Goal: Task Accomplishment & Management: Manage account settings

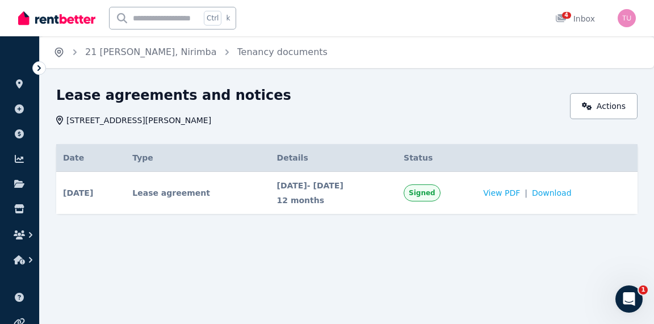
click at [61, 54] on icon "Breadcrumb" at bounding box center [58, 52] width 11 height 11
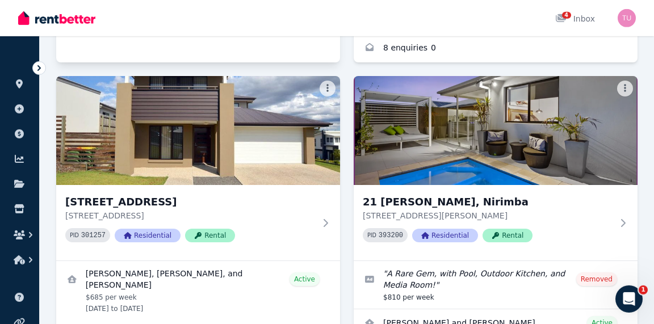
scroll to position [392, 0]
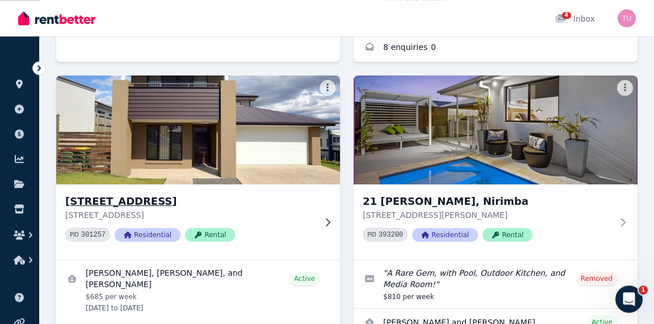
click at [161, 193] on h3 "[STREET_ADDRESS]" at bounding box center [190, 201] width 250 height 16
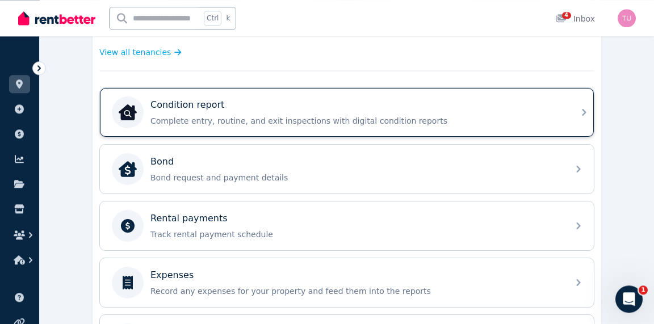
scroll to position [329, 0]
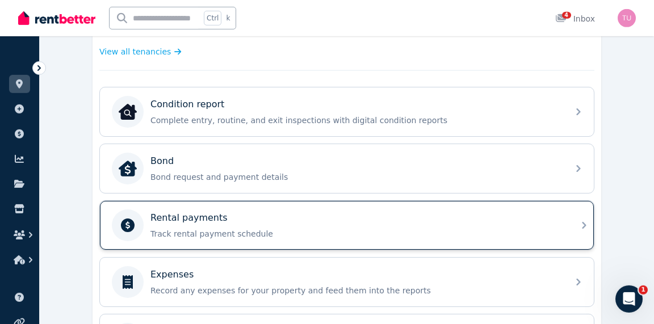
click at [226, 221] on div "Rental payments Track rental payment schedule" at bounding box center [355, 225] width 411 height 28
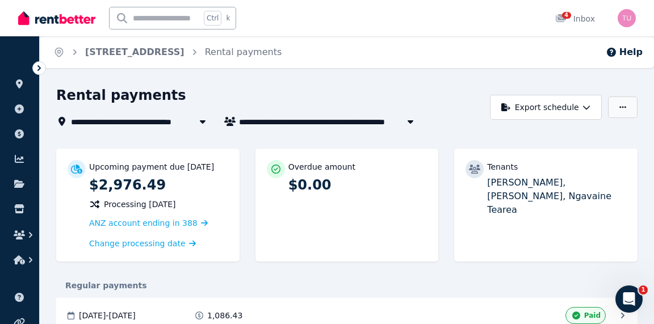
click at [615, 107] on button "button" at bounding box center [623, 107] width 30 height 22
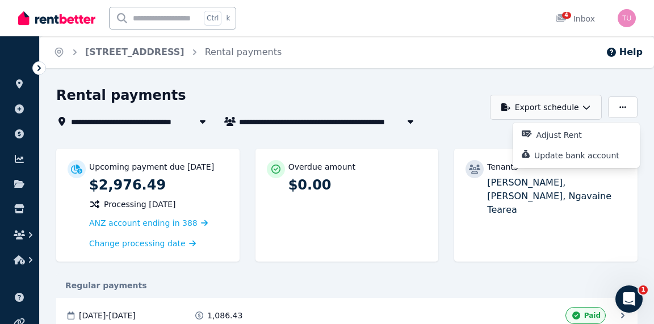
click at [554, 108] on button "Export schedule" at bounding box center [546, 107] width 112 height 25
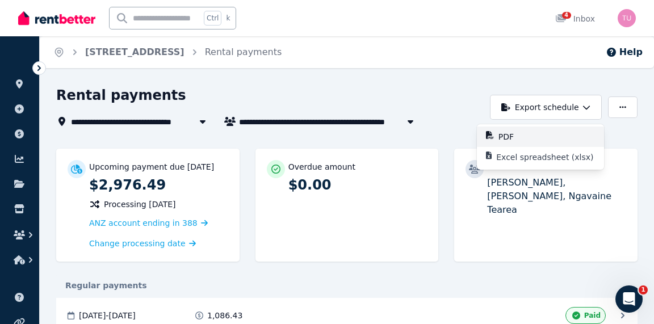
click at [505, 136] on p "PDF" at bounding box center [510, 136] width 24 height 11
